Goal: Task Accomplishment & Management: Use online tool/utility

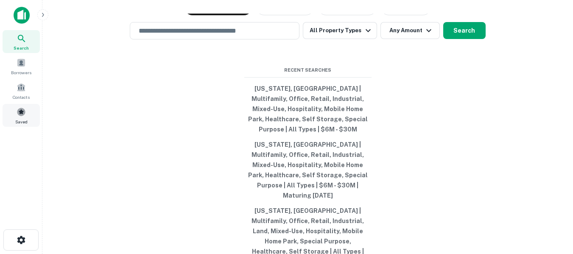
click at [29, 114] on div "Saved" at bounding box center [21, 115] width 37 height 23
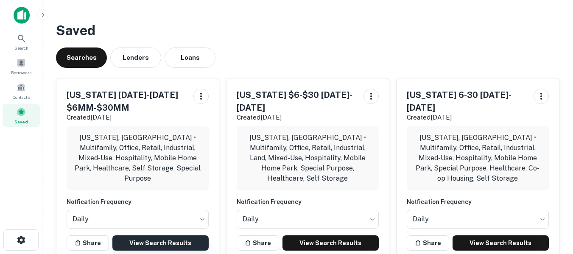
click at [168, 235] on link "View Search Results" at bounding box center [160, 242] width 96 height 15
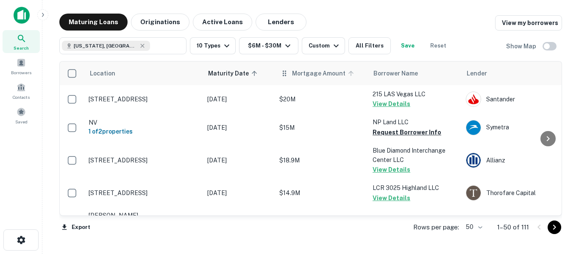
click at [317, 75] on span "Mortgage Amount" at bounding box center [324, 73] width 64 height 10
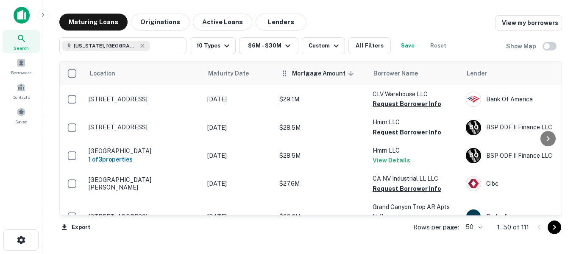
click at [300, 71] on span "Mortgage Amount sorted descending" at bounding box center [324, 73] width 64 height 10
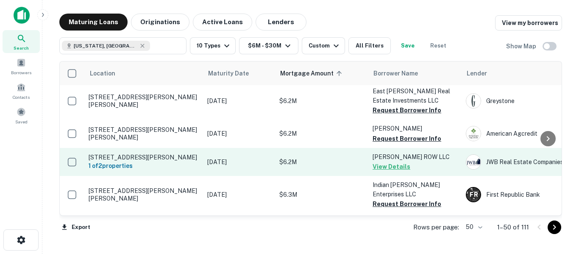
scroll to position [42, 0]
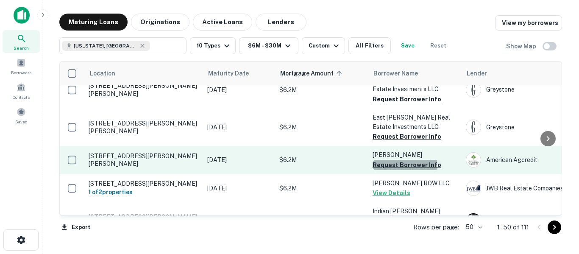
click at [390, 164] on button "Request Borrower Info" at bounding box center [407, 165] width 69 height 10
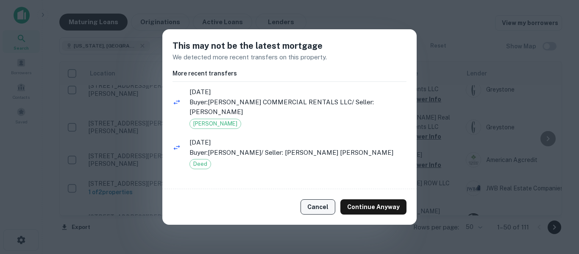
click at [328, 203] on button "Cancel" at bounding box center [318, 206] width 35 height 15
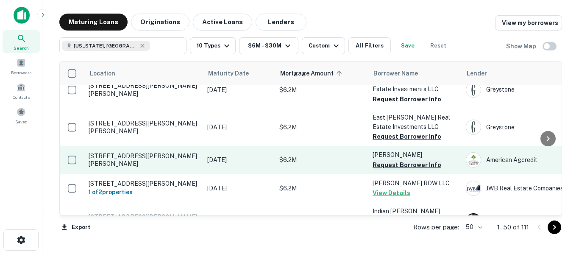
click at [392, 165] on button "Request Borrower Info" at bounding box center [407, 165] width 69 height 10
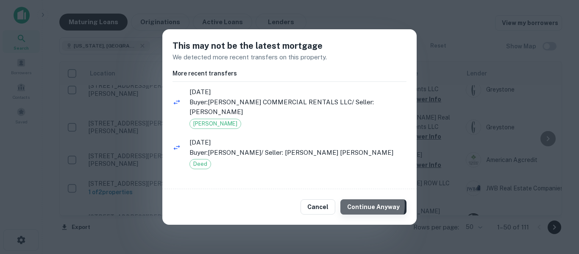
click at [370, 200] on button "Continue Anyway" at bounding box center [373, 206] width 66 height 15
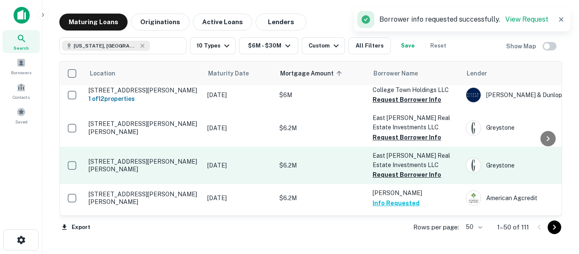
scroll to position [0, 0]
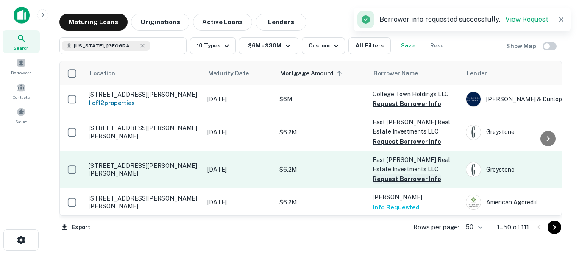
click at [398, 178] on button "Request Borrower Info" at bounding box center [407, 179] width 69 height 10
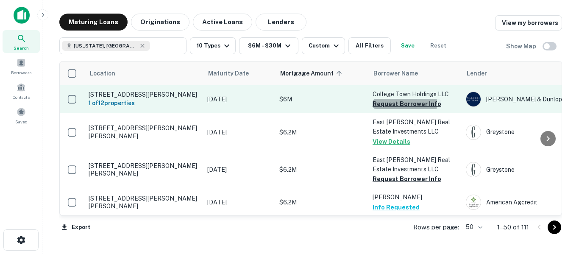
click at [384, 103] on button "Request Borrower Info" at bounding box center [407, 104] width 69 height 10
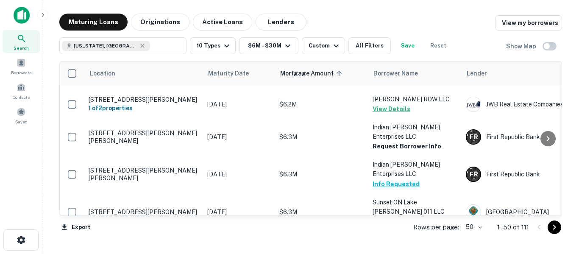
scroll to position [127, 0]
